Goal: Information Seeking & Learning: Learn about a topic

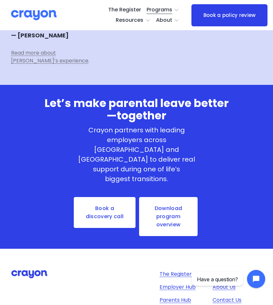
scroll to position [1613, 0]
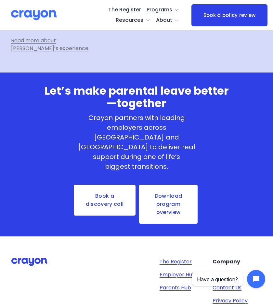
click at [175, 184] on link "Download program overview" at bounding box center [169, 204] width 60 height 40
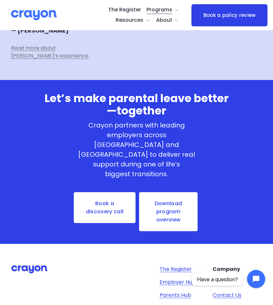
scroll to position [1597, 0]
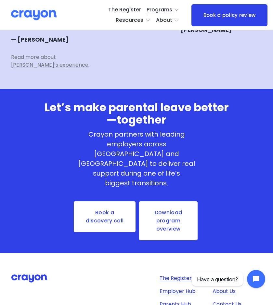
click at [0, 0] on span "Parent Hub" at bounding box center [0, 0] width 0 height 0
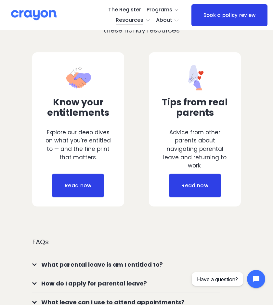
scroll to position [202, 0]
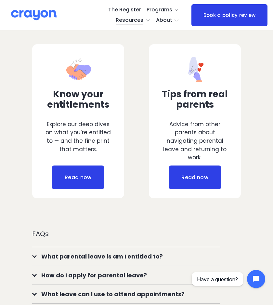
click at [200, 172] on link "Read now" at bounding box center [195, 178] width 52 height 24
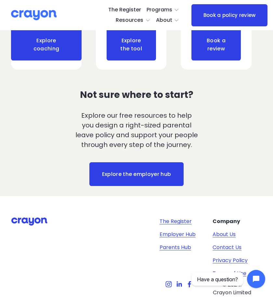
scroll to position [650, 0]
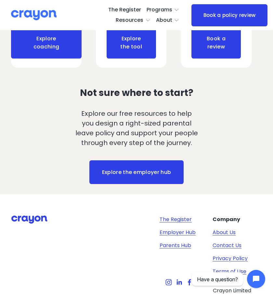
click at [151, 15] on link "Resources" at bounding box center [133, 20] width 35 height 10
click at [0, 0] on span "Parent Hub" at bounding box center [0, 0] width 0 height 0
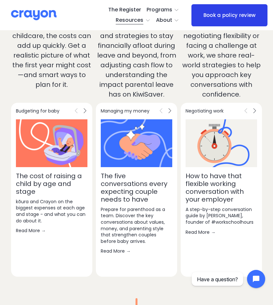
scroll to position [1167, 0]
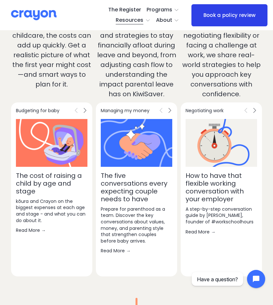
click at [120, 248] on link "Read More →" at bounding box center [137, 250] width 72 height 7
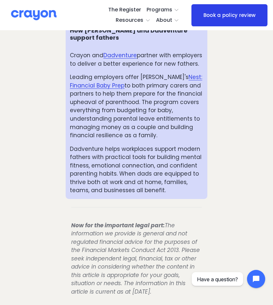
scroll to position [3176, 0]
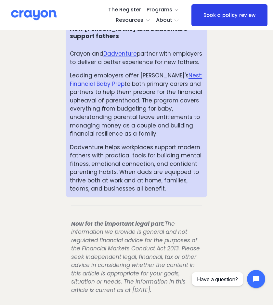
drag, startPoint x: 182, startPoint y: 227, endPoint x: 66, endPoint y: 156, distance: 135.6
click at [66, 214] on div "Now for the important legal part: The information we provide is general and not…" at bounding box center [137, 257] width 142 height 86
copy span "Now for the important legal part: The information we provide is general and not…"
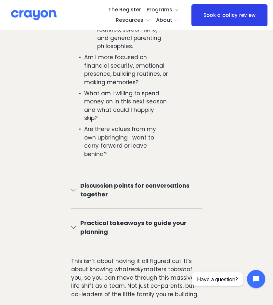
scroll to position [2879, 0]
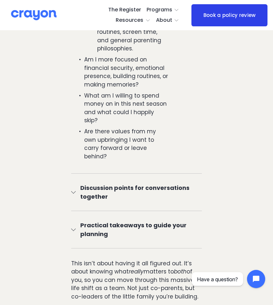
click at [126, 183] on span "Discussion points for conversations together" at bounding box center [139, 192] width 126 height 18
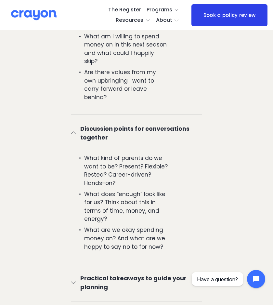
click at [121, 274] on span "Practical takeaways to guide your planning" at bounding box center [139, 283] width 126 height 18
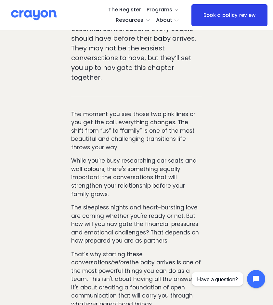
scroll to position [0, 0]
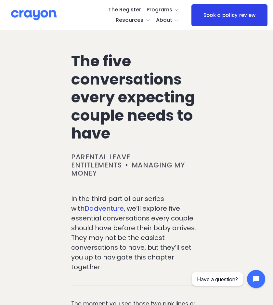
click at [158, 168] on link "Managing my money" at bounding box center [128, 169] width 114 height 18
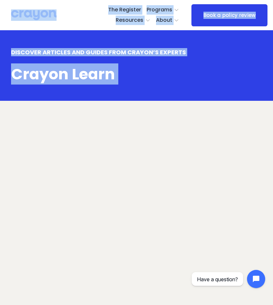
click at [136, 81] on h1 "Crayon Learn" at bounding box center [105, 74] width 188 height 16
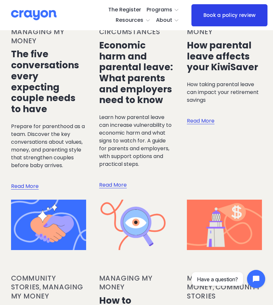
scroll to position [123, 0]
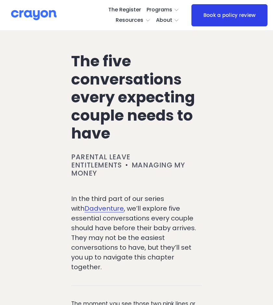
click at [125, 116] on h1 "The five conversations every expecting couple needs to have" at bounding box center [136, 97] width 131 height 90
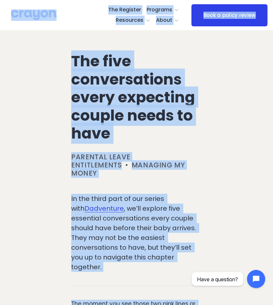
copy body "Skip to Content The Register Programs Pulse: Annual Financial Health Check Nest…"
